Goal: Task Accomplishment & Management: Manage account settings

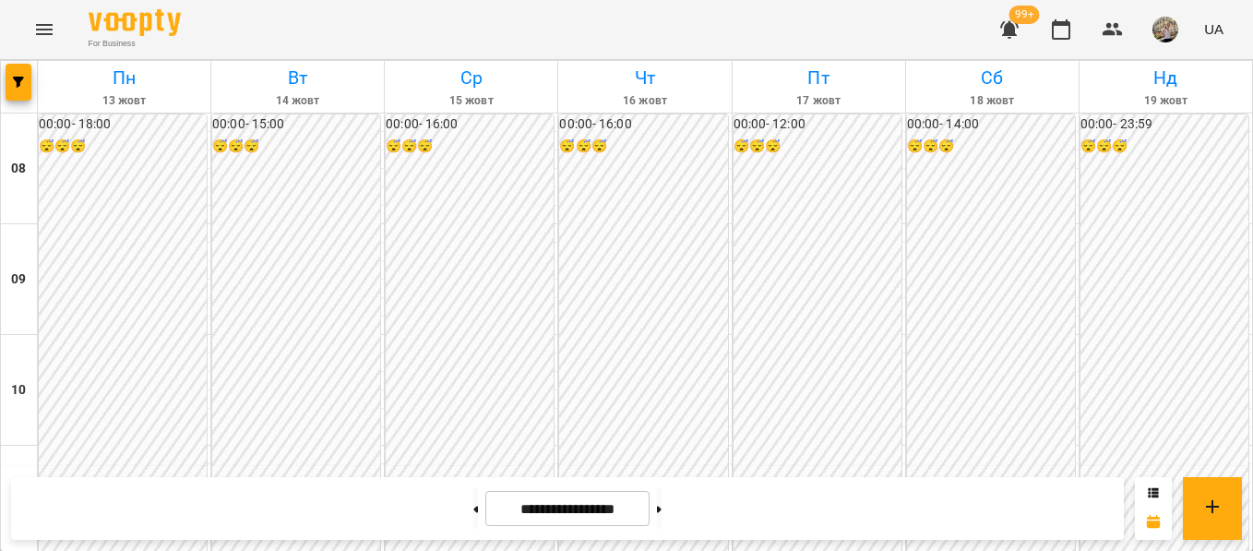
scroll to position [851, 0]
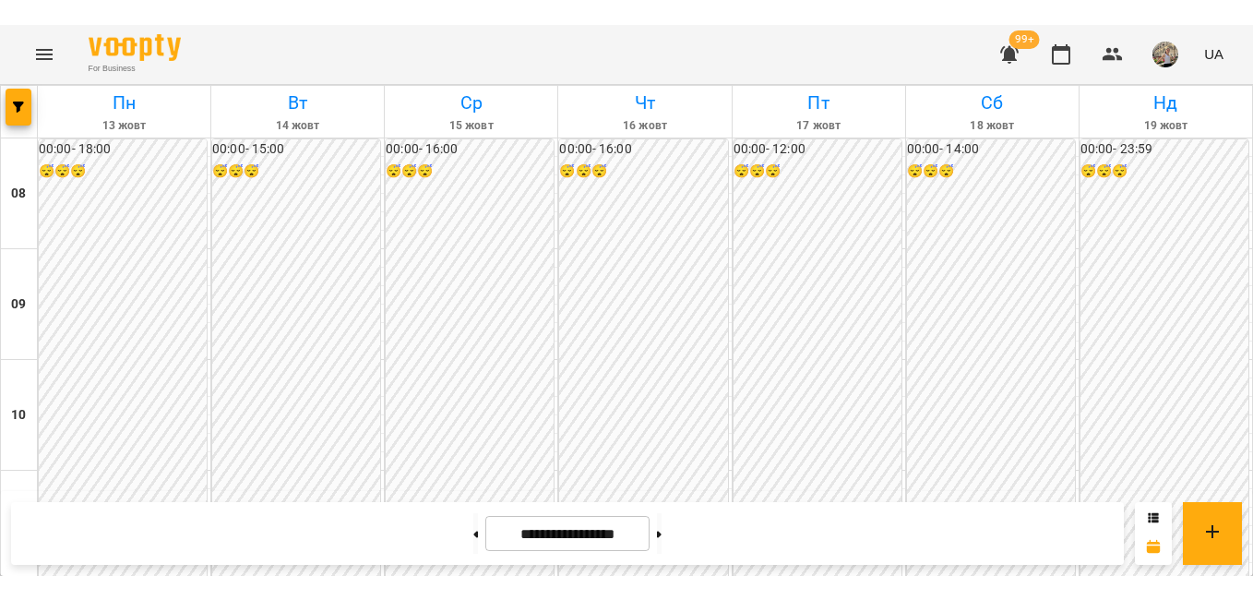
scroll to position [981, 0]
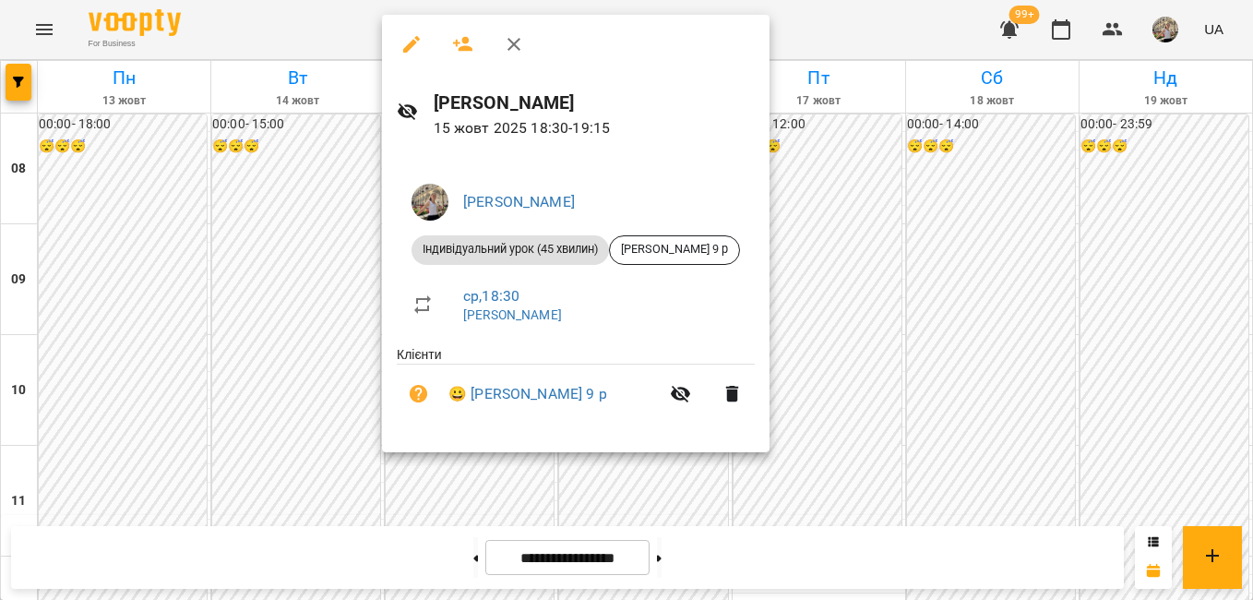
click at [249, 272] on div at bounding box center [626, 300] width 1253 height 600
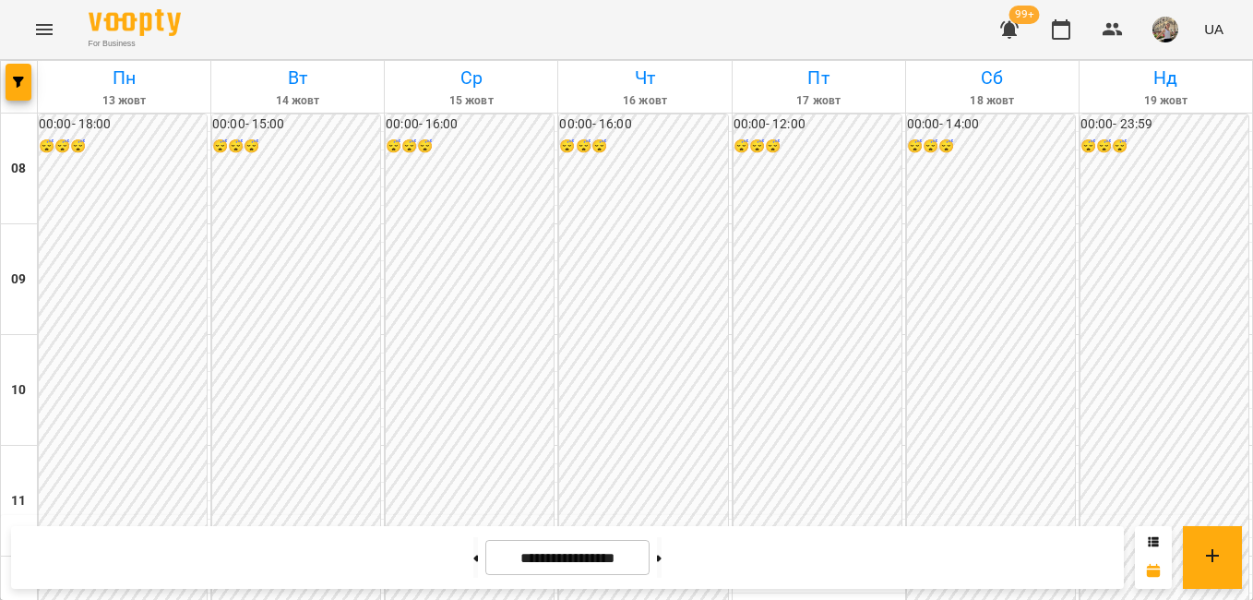
scroll to position [861, 0]
